Goal: Check status: Check status

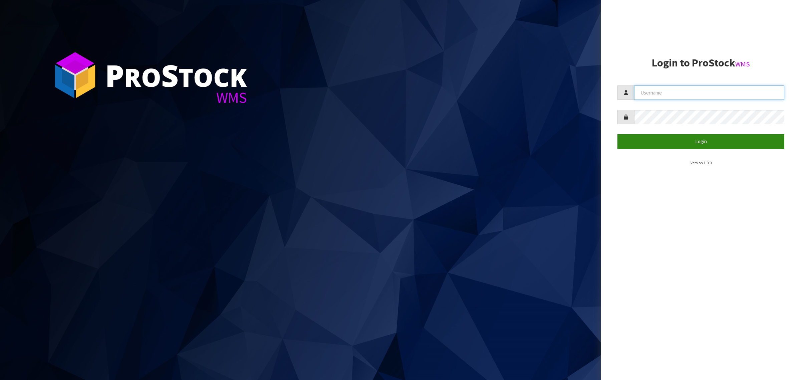
type input "[PERSON_NAME][EMAIL_ADDRESS][DOMAIN_NAME]"
click at [676, 141] on button "Login" at bounding box center [700, 141] width 167 height 14
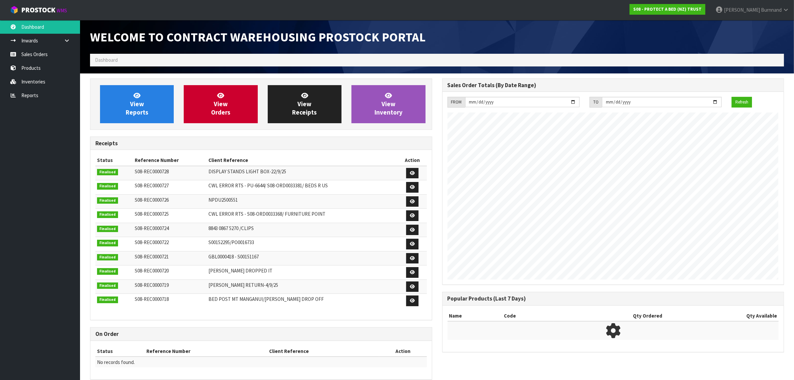
scroll to position [371, 352]
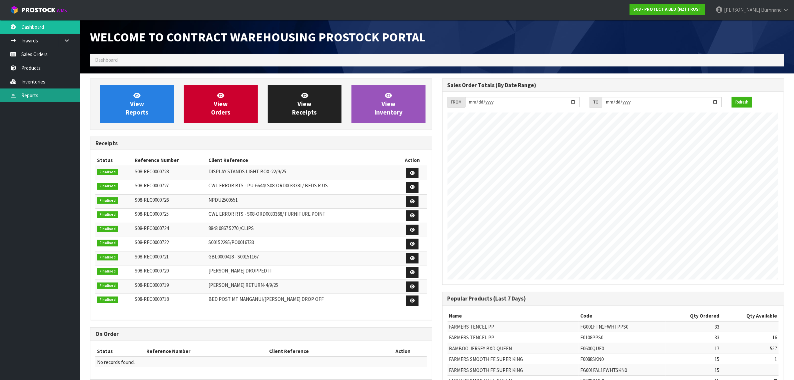
click at [25, 92] on link "Reports" at bounding box center [40, 95] width 80 height 14
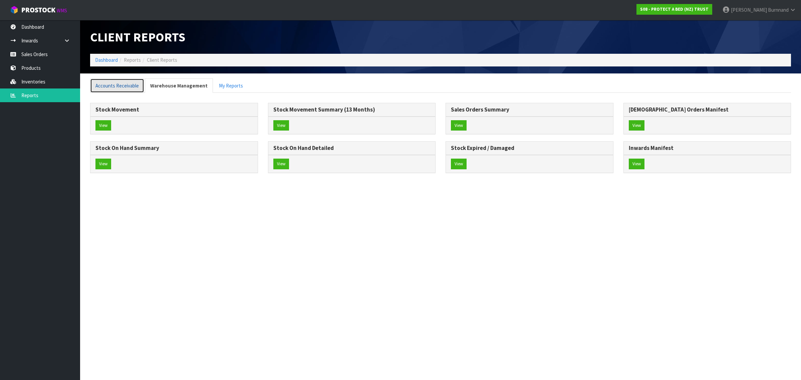
click at [111, 80] on link "Accounts Receivable" at bounding box center [117, 85] width 54 height 14
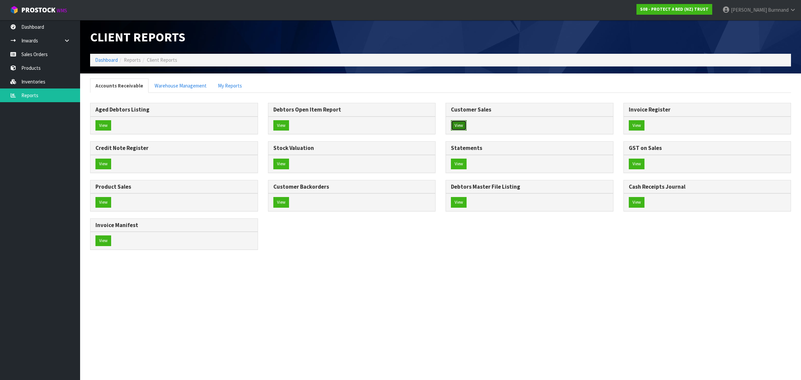
click at [457, 126] on button "View" at bounding box center [459, 125] width 16 height 11
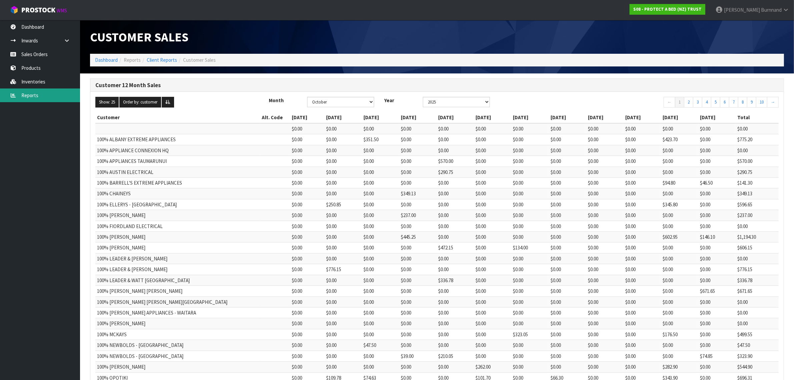
click at [25, 96] on link "Reports" at bounding box center [40, 95] width 80 height 14
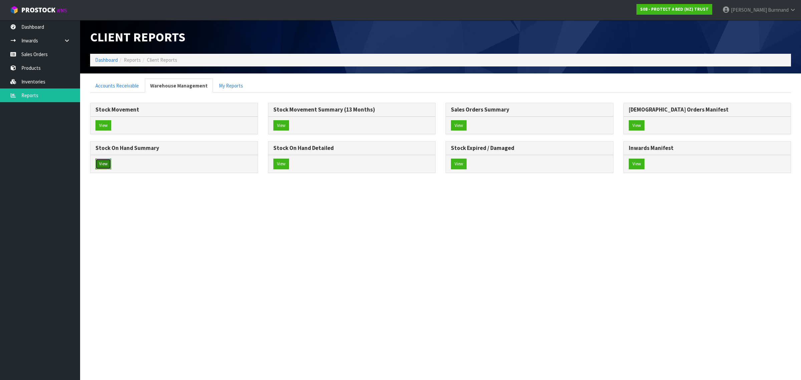
click at [100, 163] on button "View" at bounding box center [103, 163] width 16 height 11
